Goal: Information Seeking & Learning: Learn about a topic

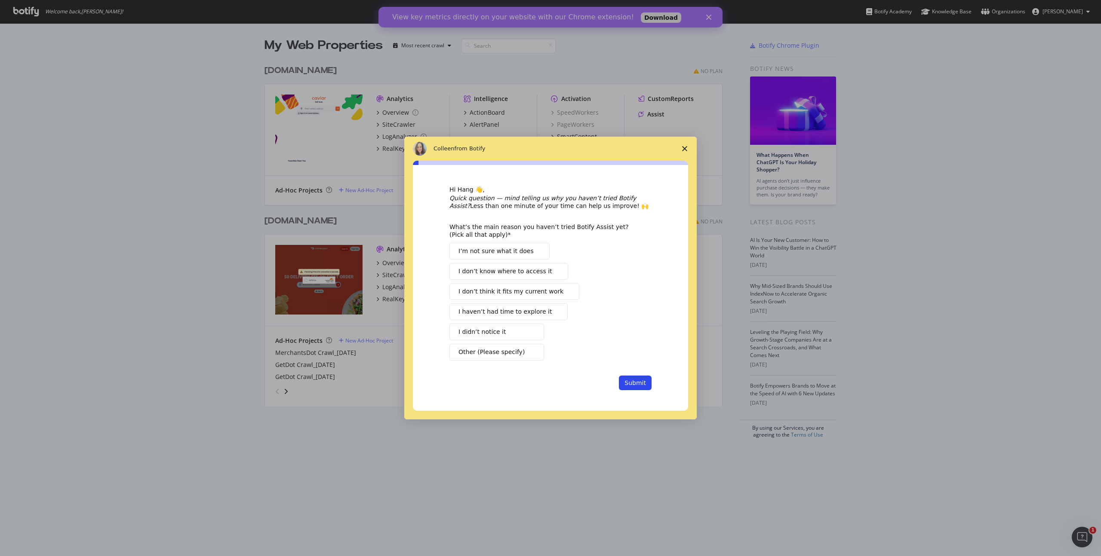
click at [683, 149] on icon "Close survey" at bounding box center [684, 148] width 5 height 5
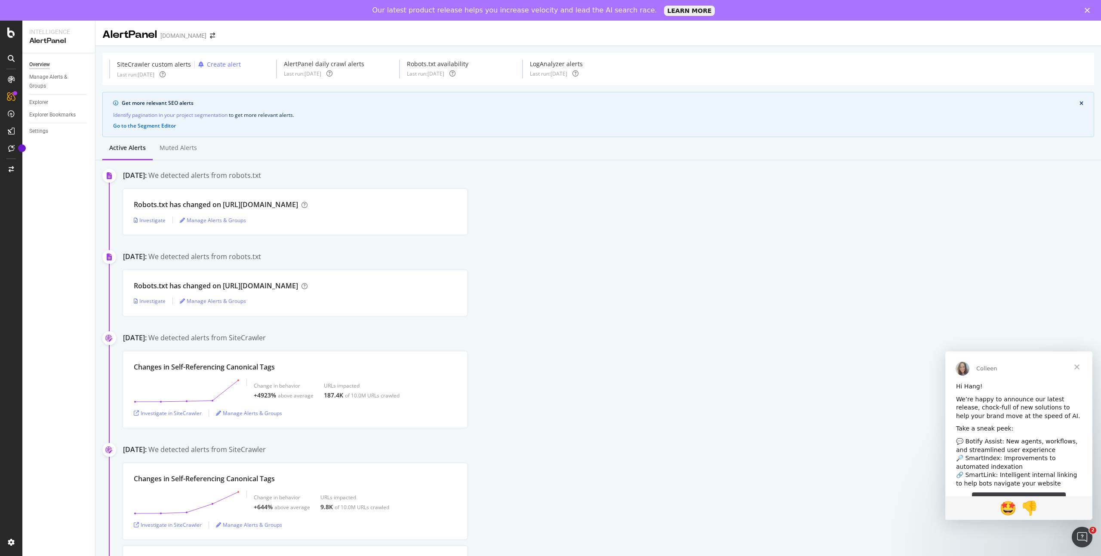
click at [1073, 367] on span "Close" at bounding box center [1076, 367] width 31 height 31
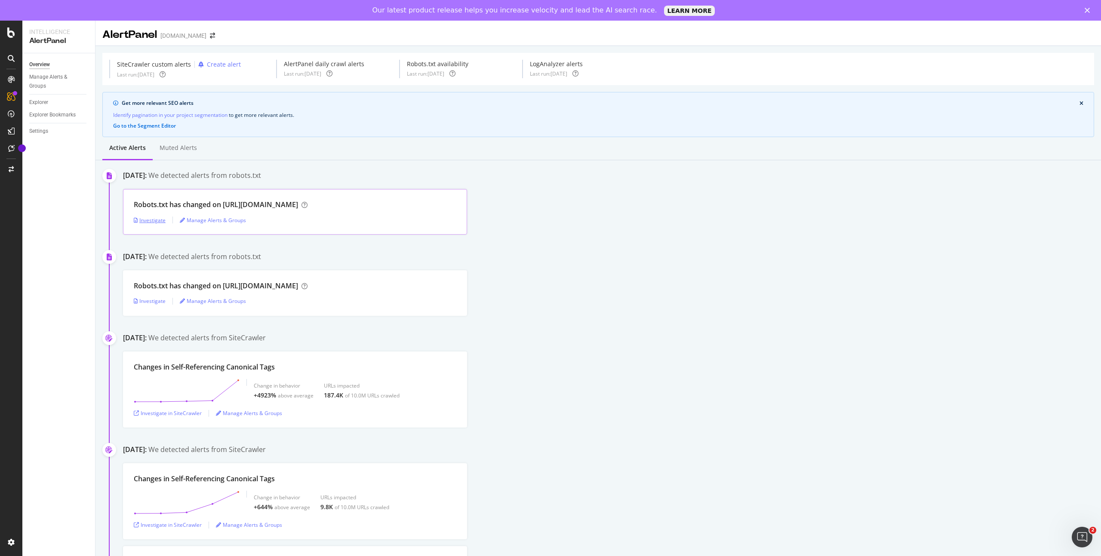
click at [144, 219] on div "Investigate" at bounding box center [150, 220] width 32 height 7
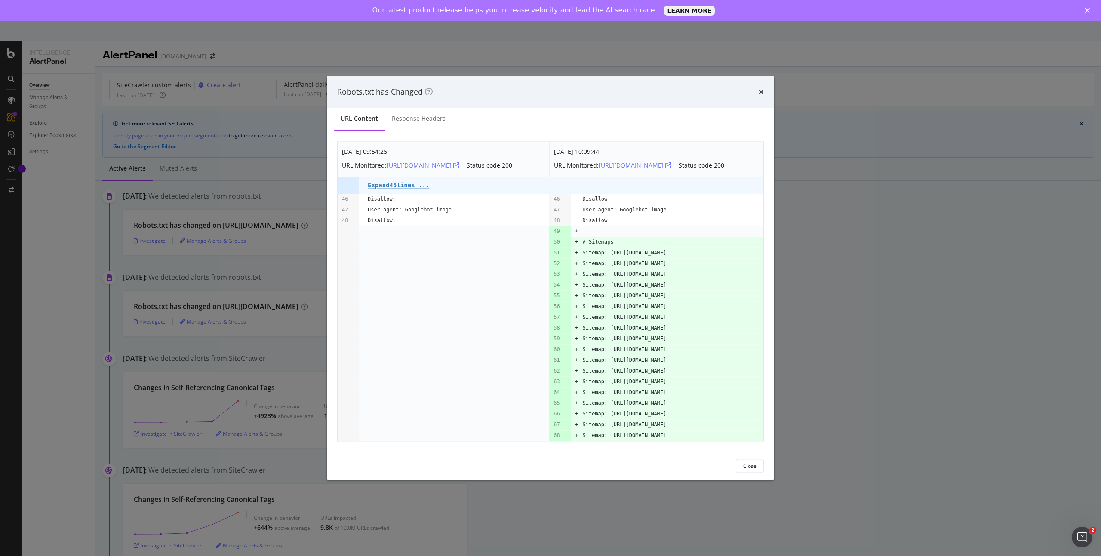
scroll to position [69, 0]
click at [759, 89] on icon "times" at bounding box center [760, 92] width 5 height 7
click at [760, 89] on icon "times" at bounding box center [760, 92] width 5 height 7
